Goal: Complete application form

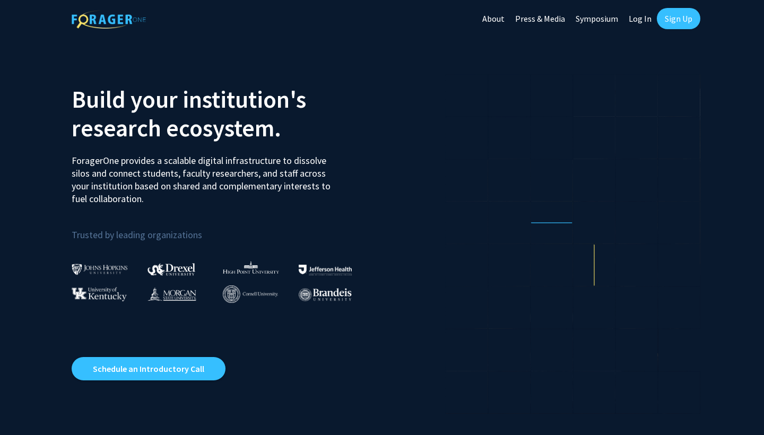
click at [685, 21] on link "Sign Up" at bounding box center [679, 18] width 44 height 21
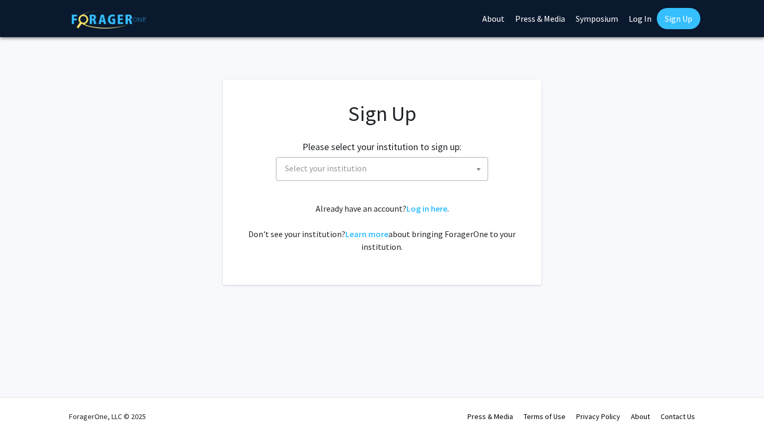
click at [341, 181] on div "Sign Up Please select your institution to sign up: [GEOGRAPHIC_DATA] [GEOGRAPHI…" at bounding box center [382, 177] width 276 height 152
click at [332, 169] on span "Select your institution" at bounding box center [326, 168] width 82 height 11
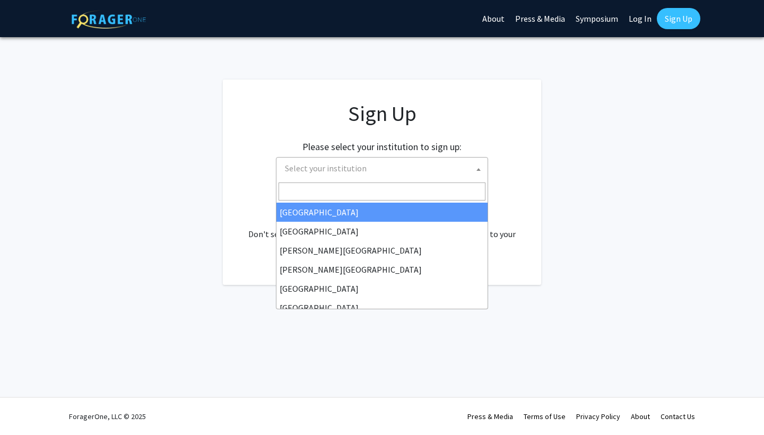
click at [337, 184] on input "Search" at bounding box center [382, 192] width 207 height 18
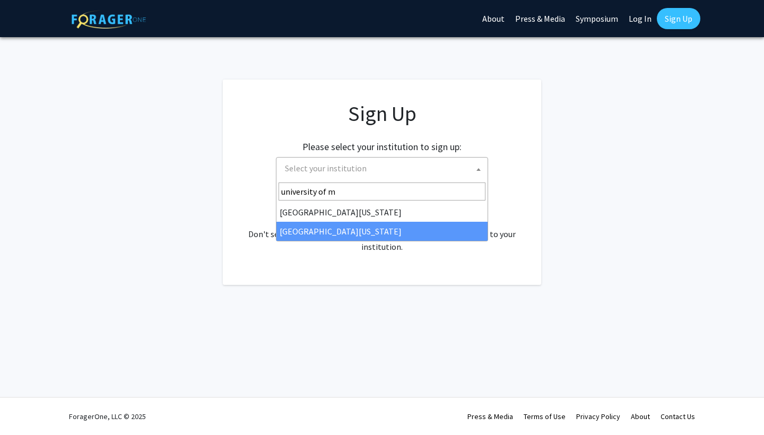
type input "university of m"
select select "33"
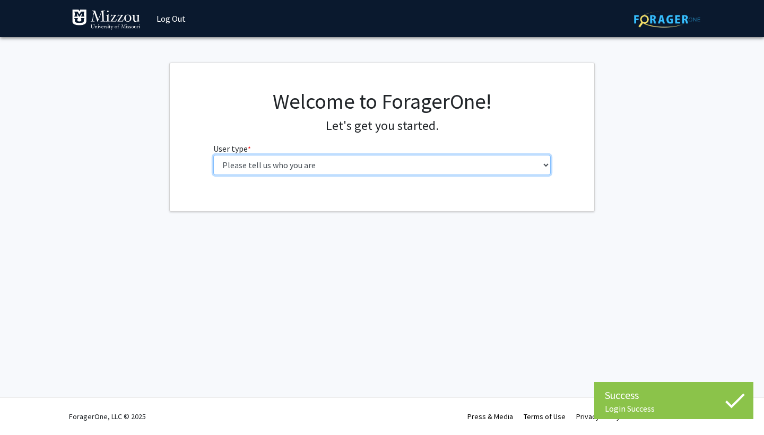
select select "1: undergrad"
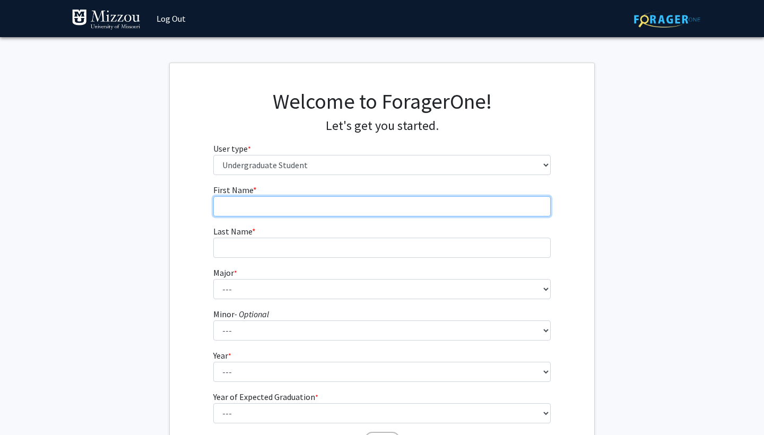
click at [435, 210] on input "First Name * required" at bounding box center [382, 206] width 338 height 20
type input "[PERSON_NAME]"
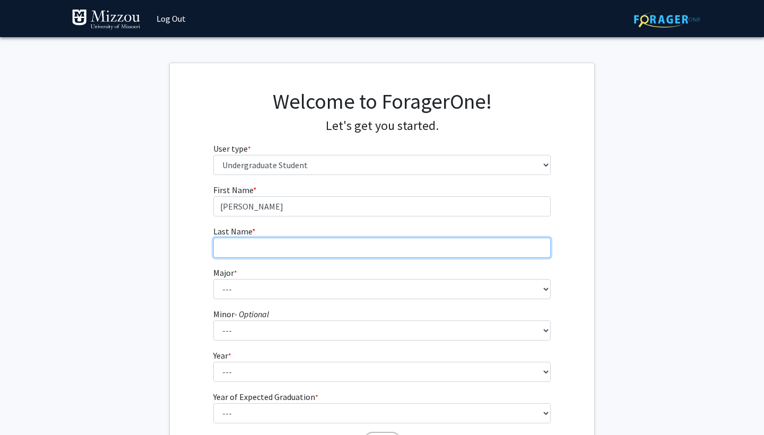
click at [467, 250] on input "Last Name * required" at bounding box center [382, 248] width 338 height 20
type input "Fesler"
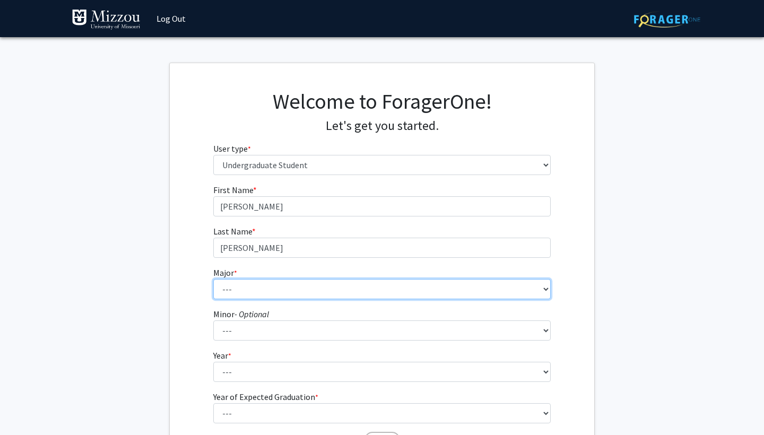
select select "32: 2637"
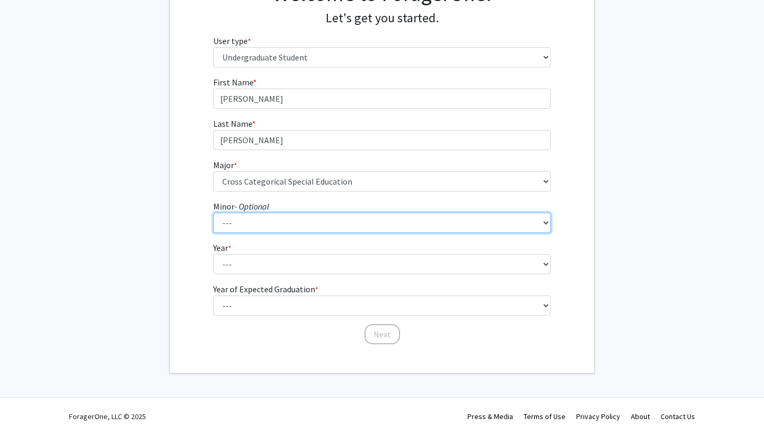
scroll to position [107, 0]
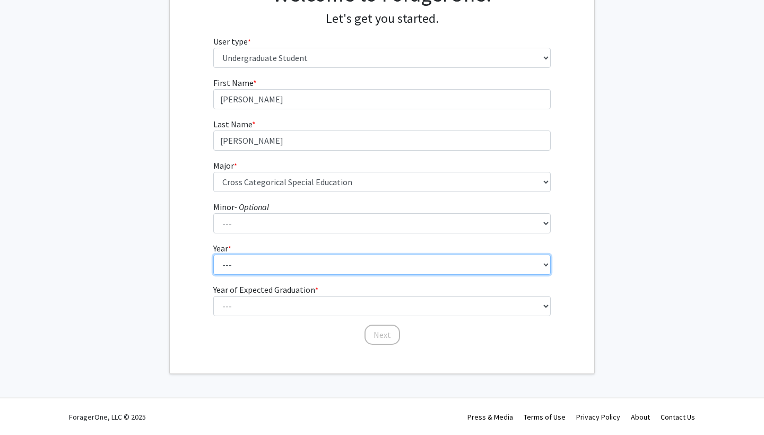
select select "2: sophomore"
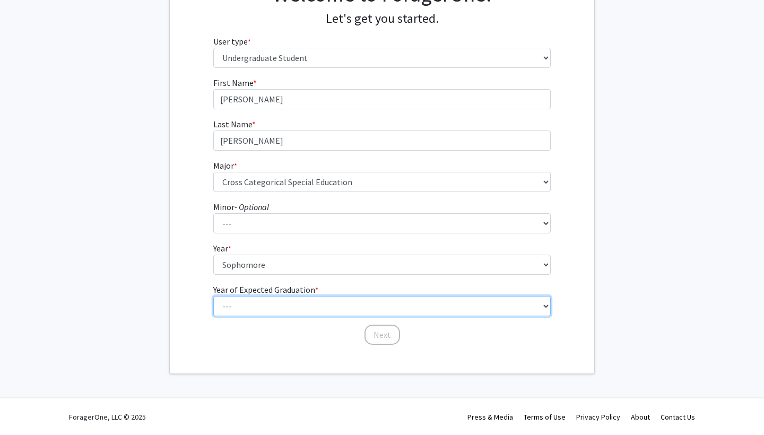
select select "4: 2028"
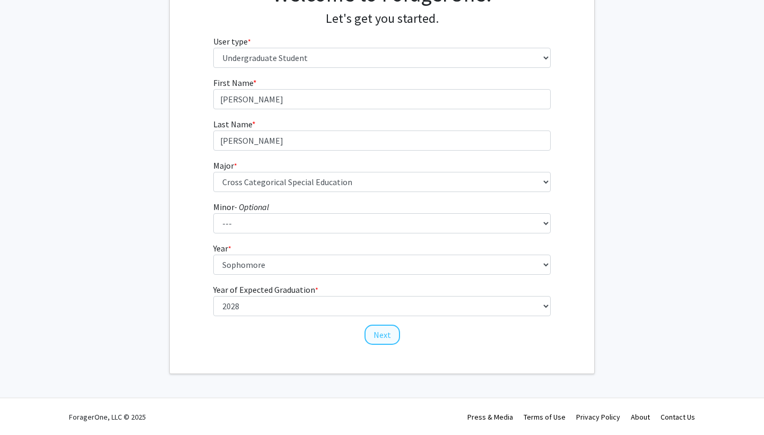
click at [392, 331] on button "Next" at bounding box center [383, 335] width 36 height 20
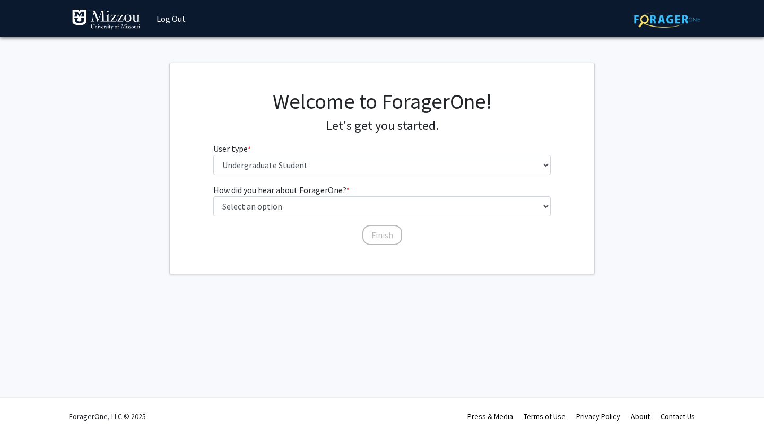
scroll to position [0, 0]
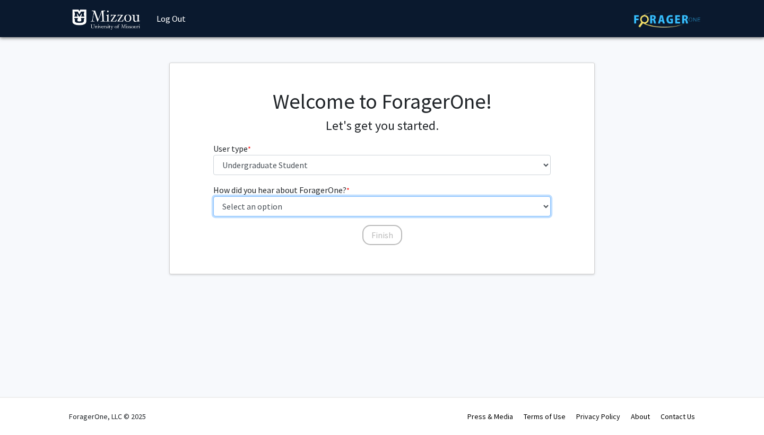
select select "2: faculty_recommendation"
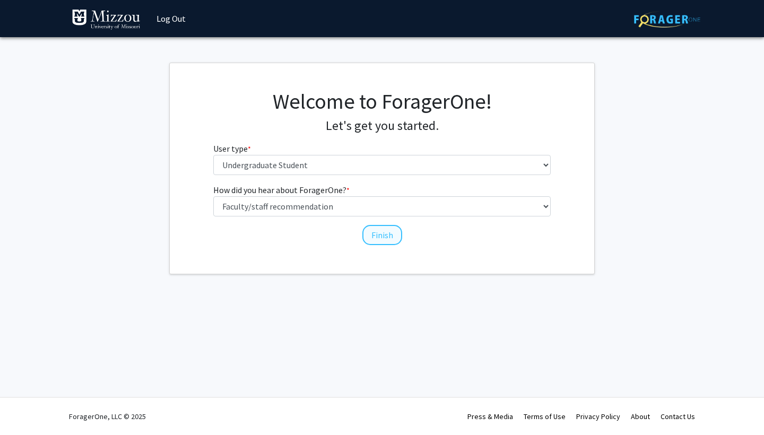
click at [380, 242] on button "Finish" at bounding box center [383, 235] width 40 height 20
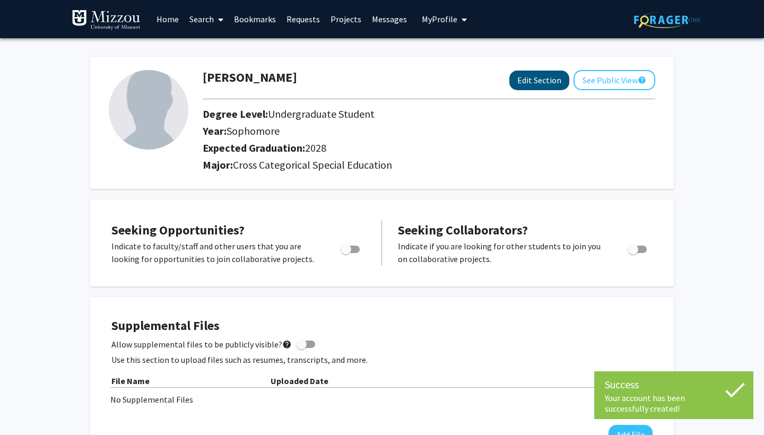
click at [532, 82] on button "Edit Section" at bounding box center [540, 81] width 60 height 20
select select "sophomore"
select select "2028"
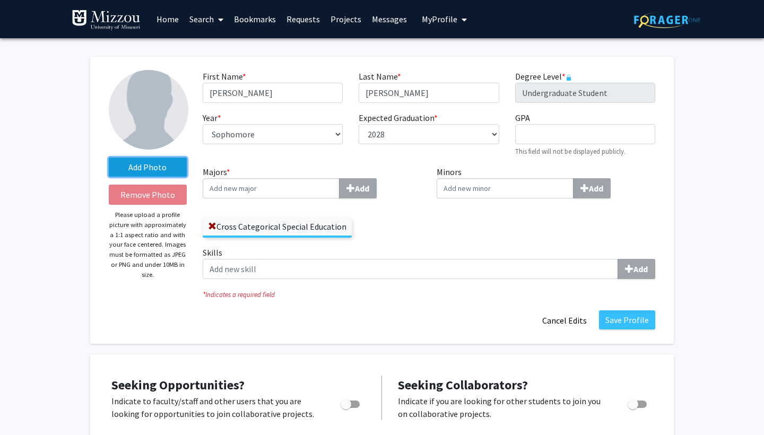
click at [158, 164] on label "Add Photo" at bounding box center [148, 167] width 78 height 19
click at [0, 0] on input "Add Photo" at bounding box center [0, 0] width 0 height 0
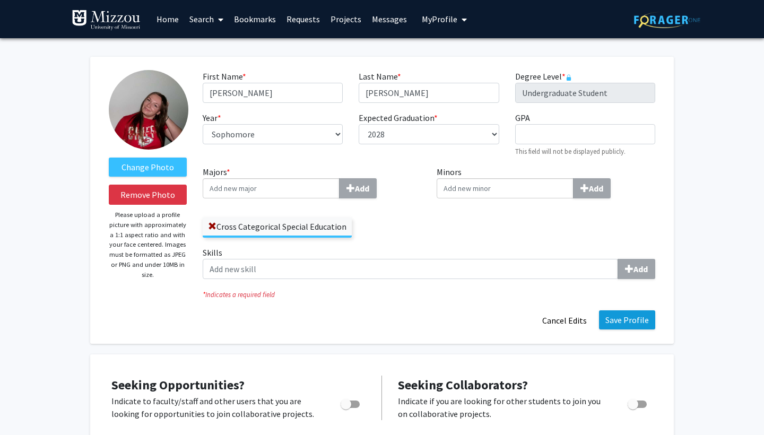
click at [626, 325] on button "Save Profile" at bounding box center [627, 320] width 56 height 19
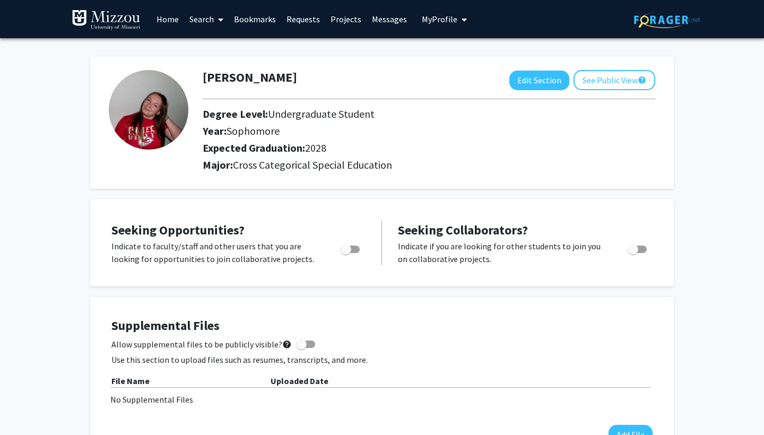
click at [488, 11] on div "Skip navigation Home Search Bookmarks Requests Projects Messages My Profile Ala…" at bounding box center [382, 19] width 637 height 38
